Goal: Navigation & Orientation: Find specific page/section

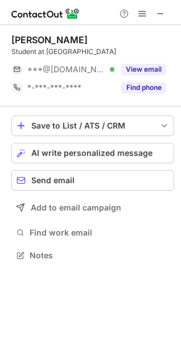
scroll to position [247, 181]
click at [162, 17] on span at bounding box center [160, 13] width 9 height 9
